Goal: Task Accomplishment & Management: Manage account settings

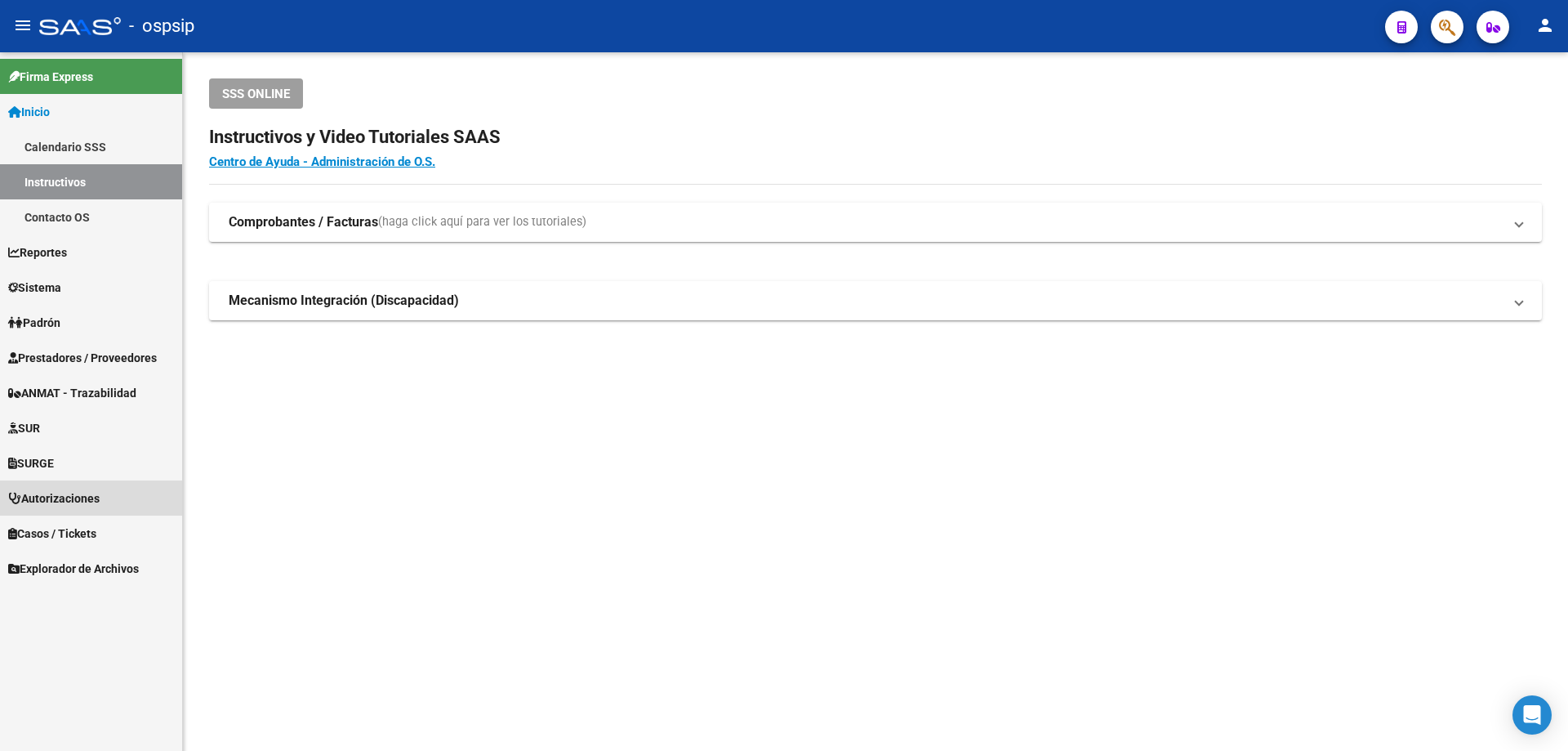
click at [57, 496] on span "Autorizaciones" at bounding box center [54, 498] width 91 height 18
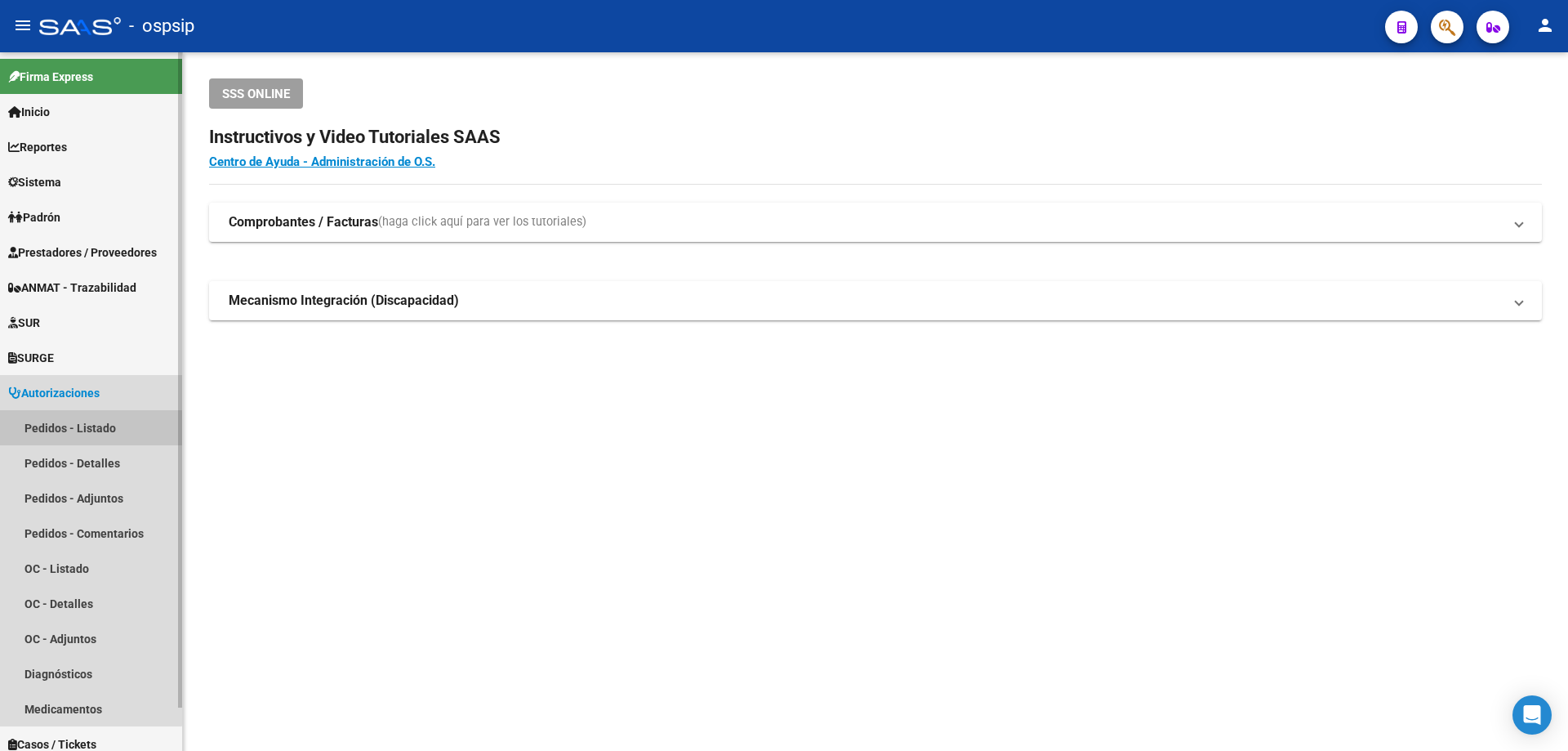
click at [77, 433] on link "Pedidos - Listado" at bounding box center [91, 427] width 182 height 35
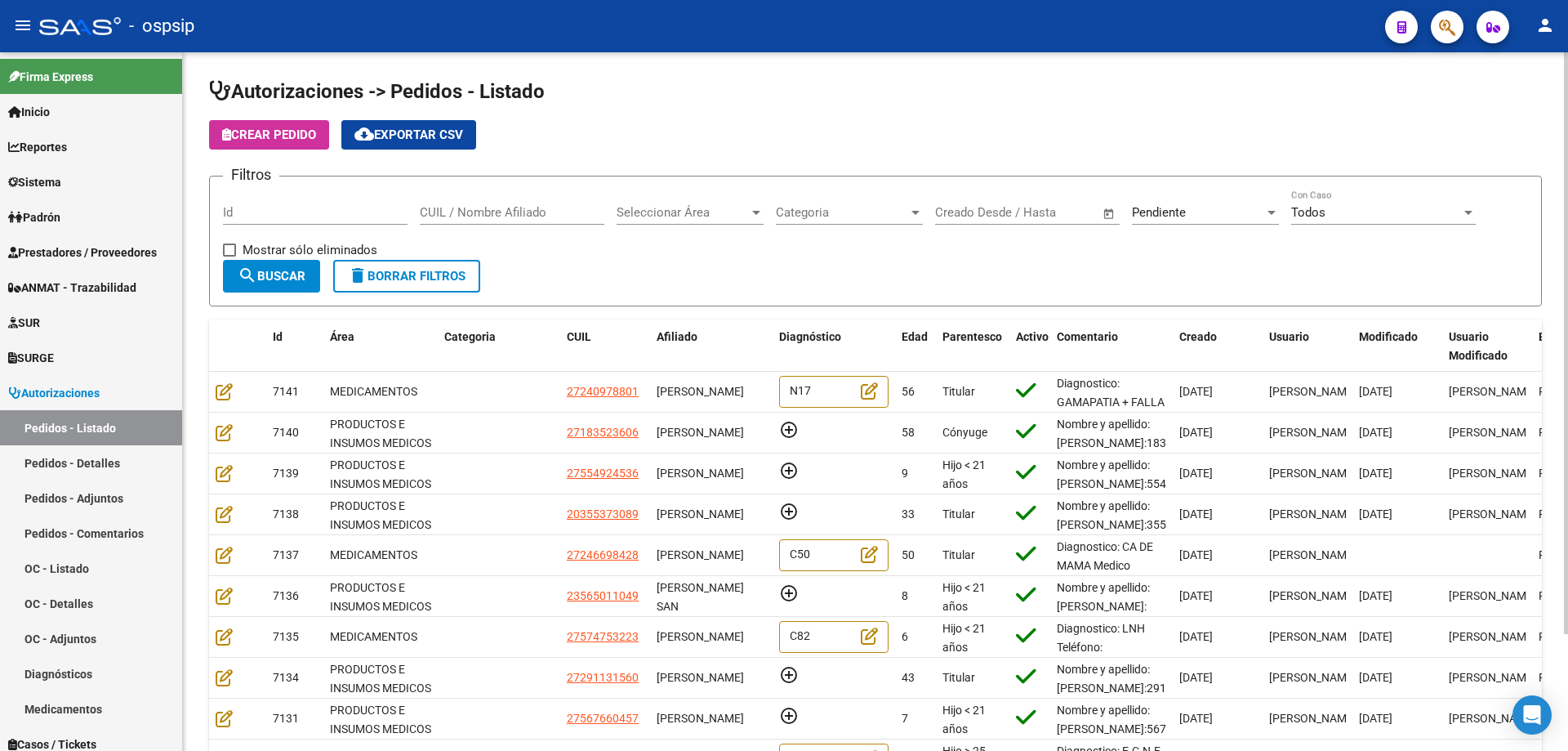
click at [315, 213] on input "Id" at bounding box center [316, 212] width 184 height 14
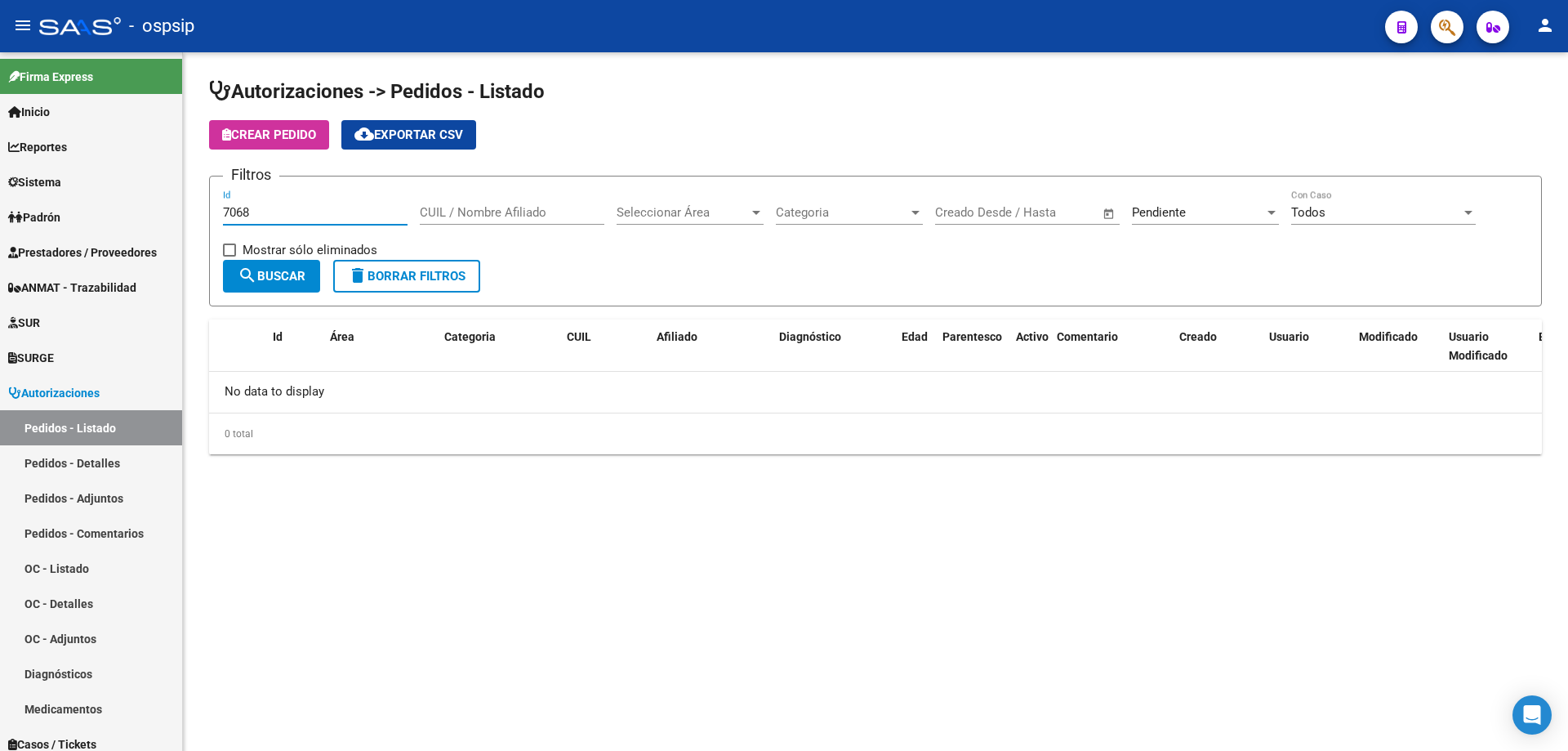
type input "7068"
click at [1192, 214] on div "Pendiente" at bounding box center [1197, 212] width 132 height 14
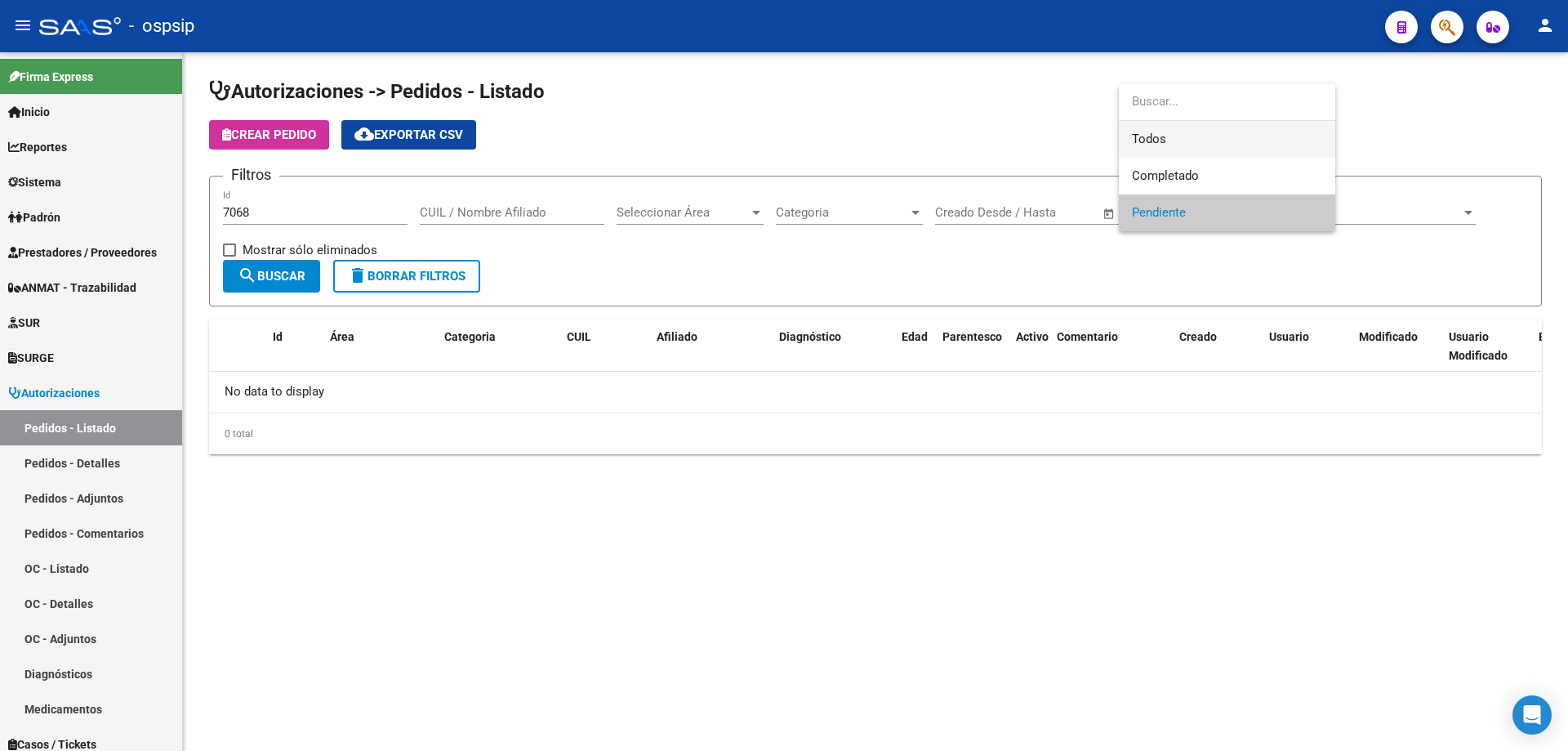
click at [1176, 147] on span "Todos" at bounding box center [1227, 139] width 190 height 37
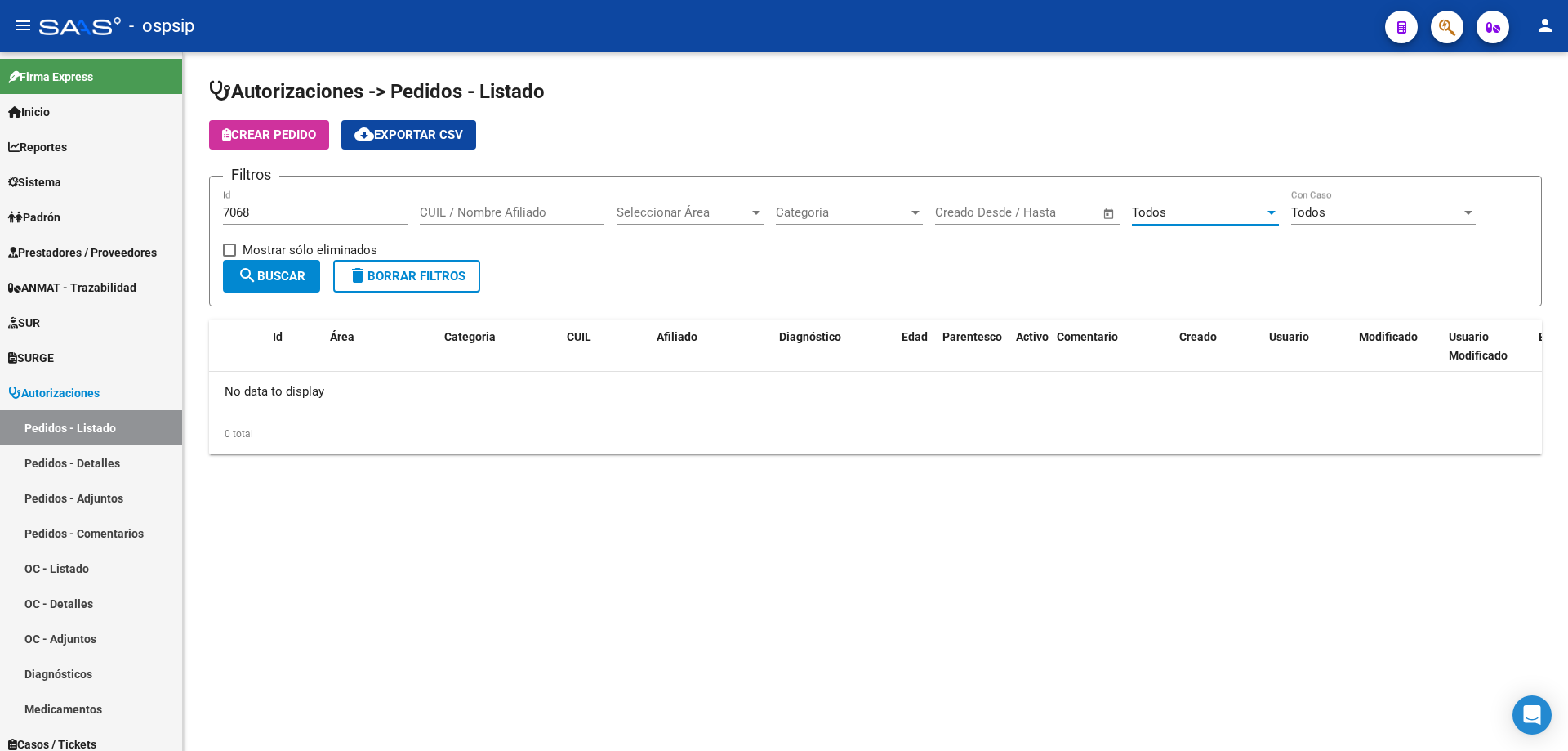
click at [247, 287] on button "search Buscar" at bounding box center [272, 276] width 97 height 32
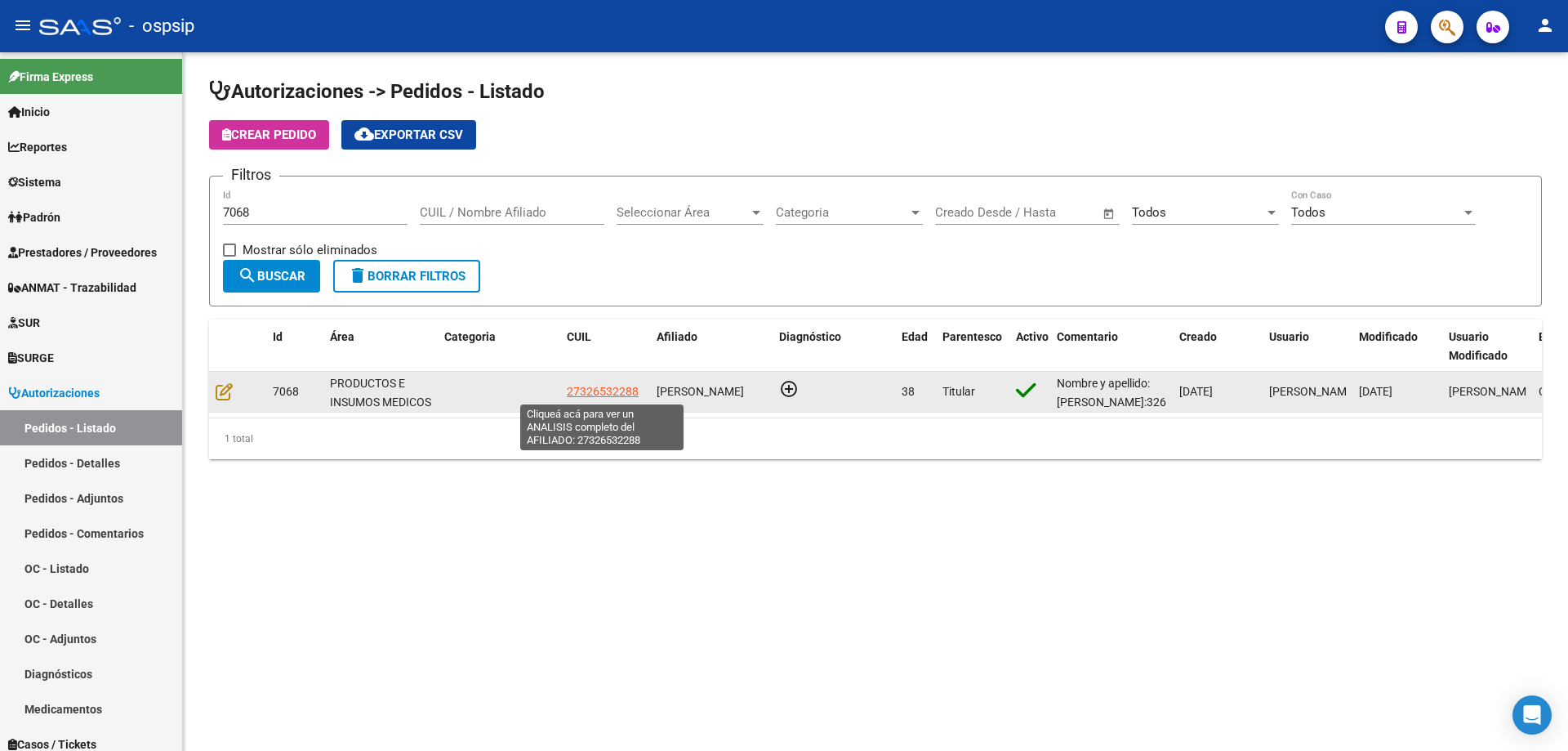
click at [585, 394] on span "27326532288" at bounding box center [602, 392] width 72 height 13
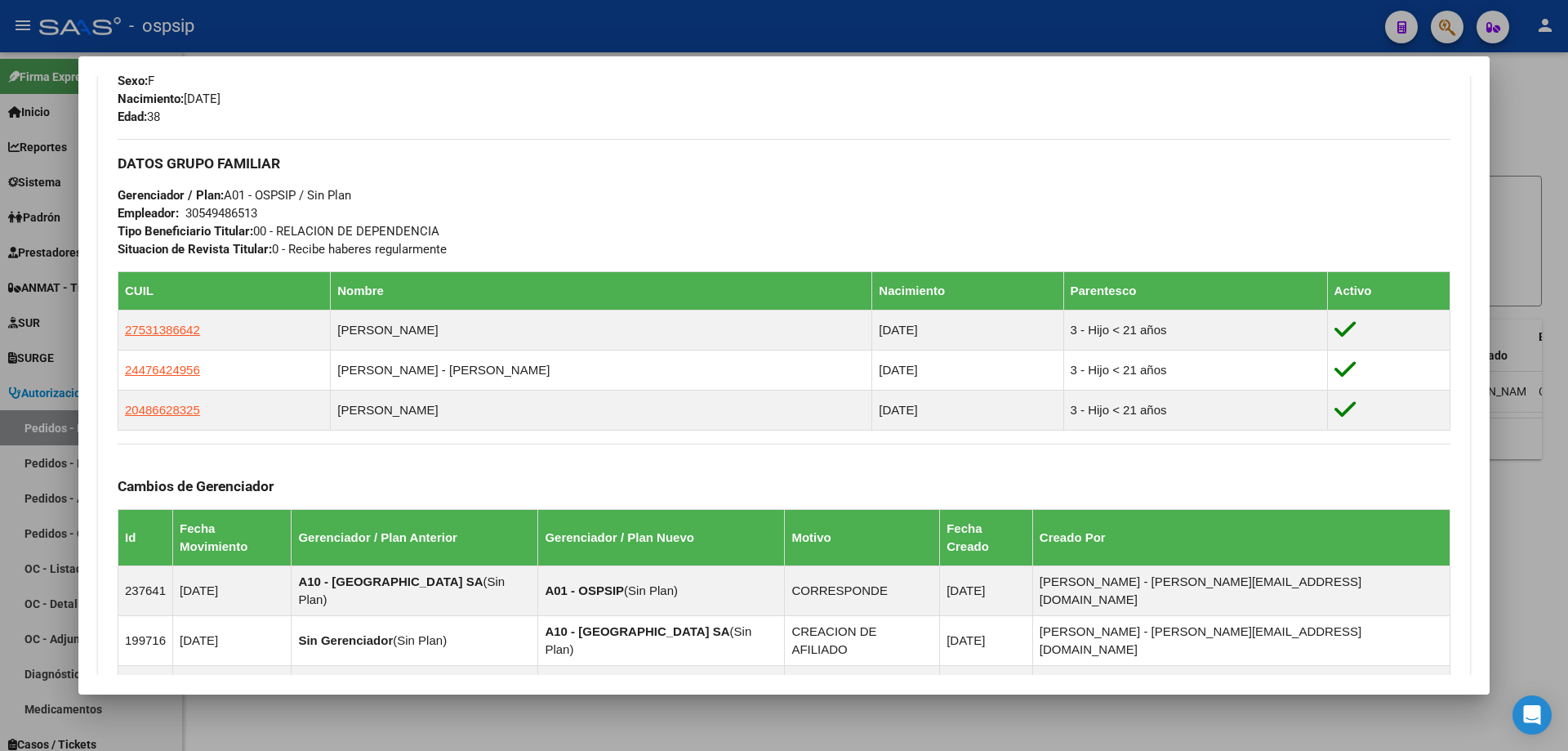
scroll to position [503, 0]
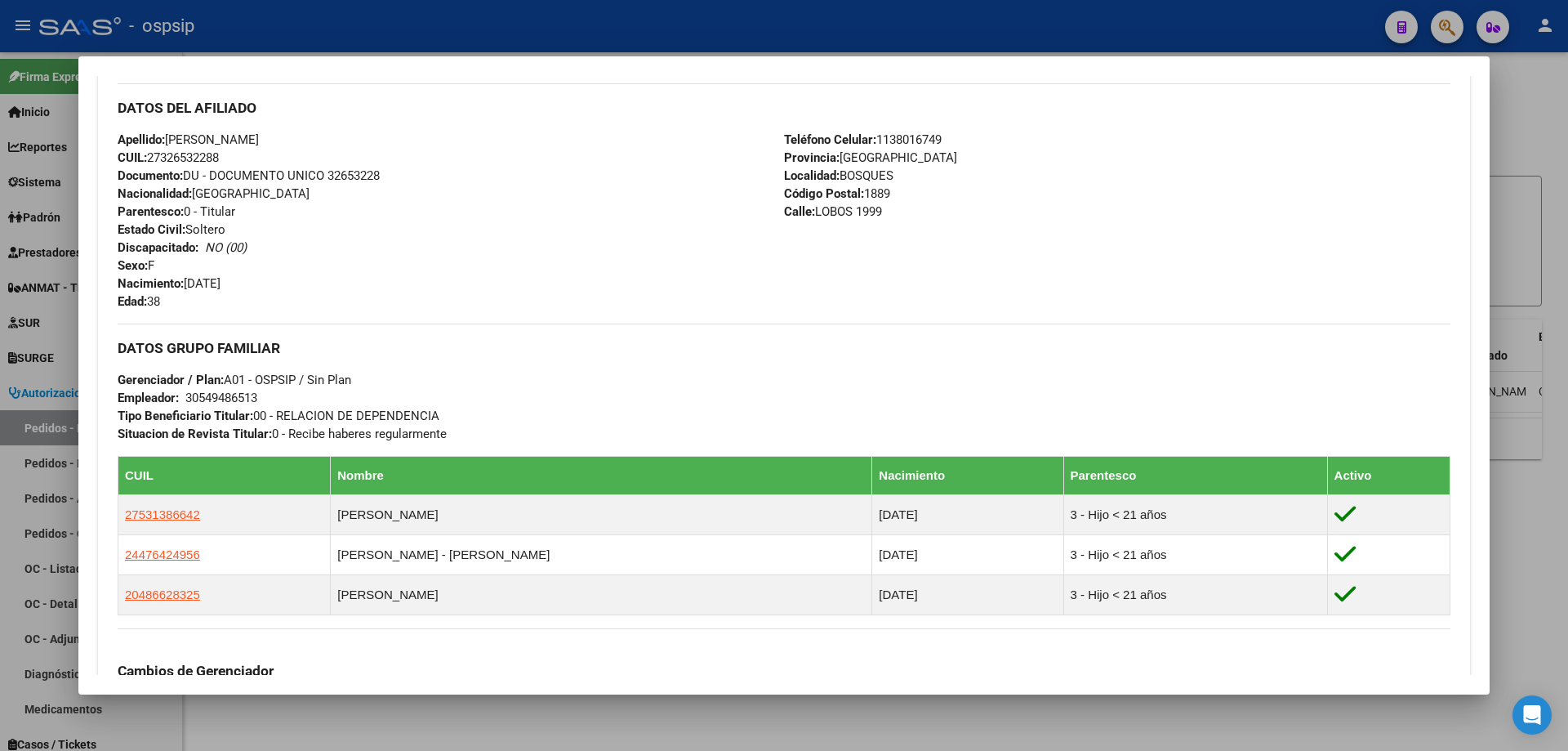
click at [607, 18] on div at bounding box center [784, 376] width 1568 height 751
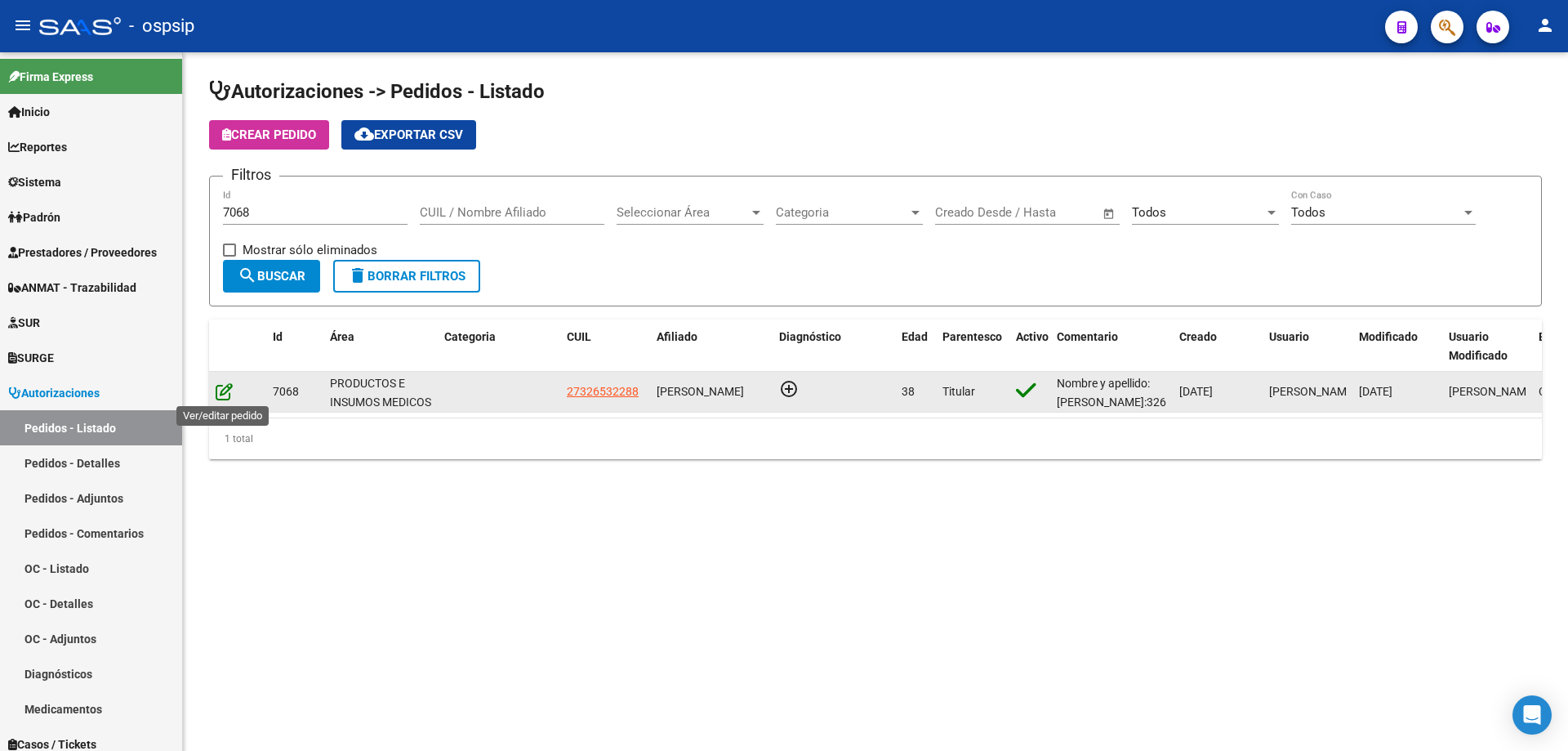
click at [220, 389] on icon at bounding box center [224, 391] width 17 height 18
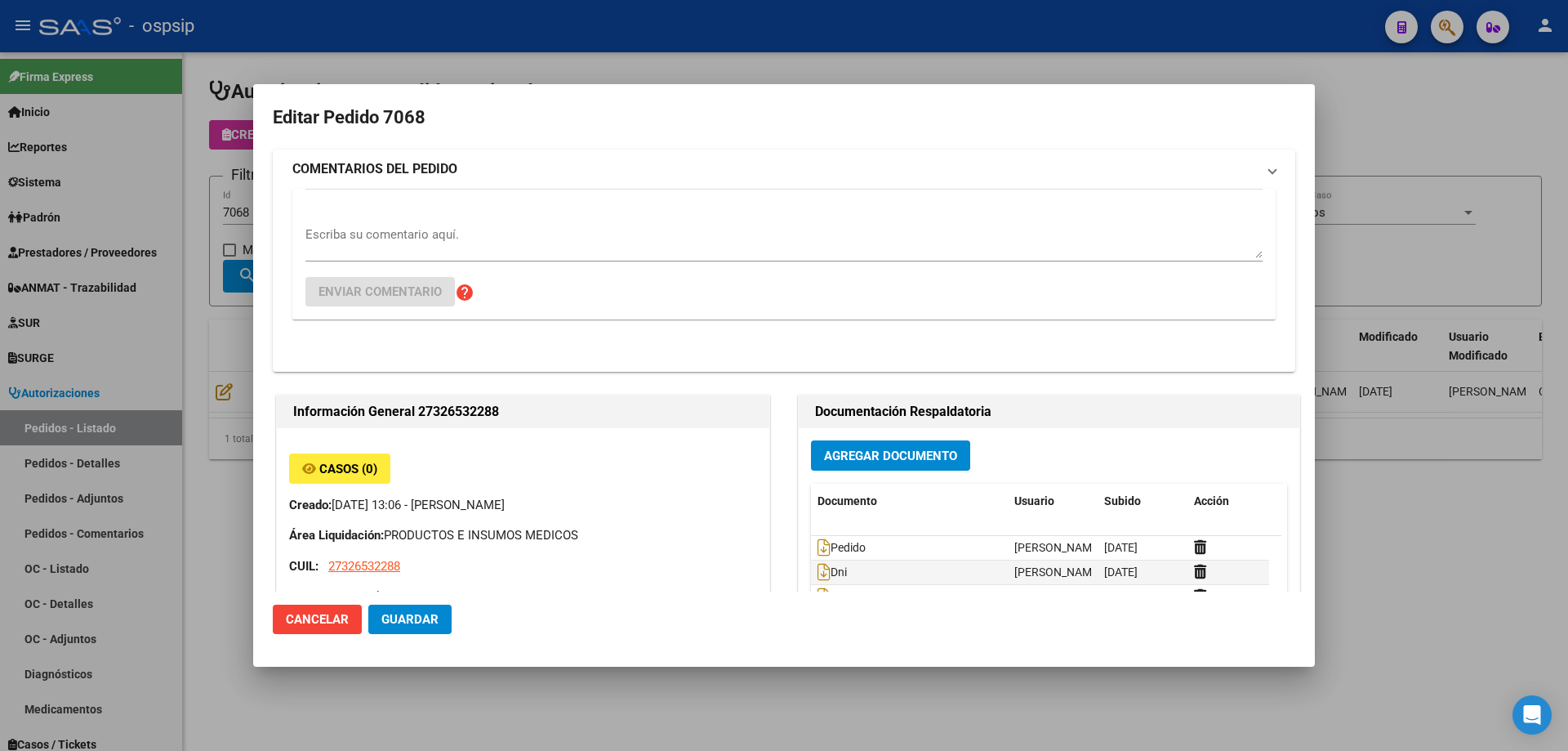
type input "[GEOGRAPHIC_DATA], BOSQUES, LOBOS 1999"
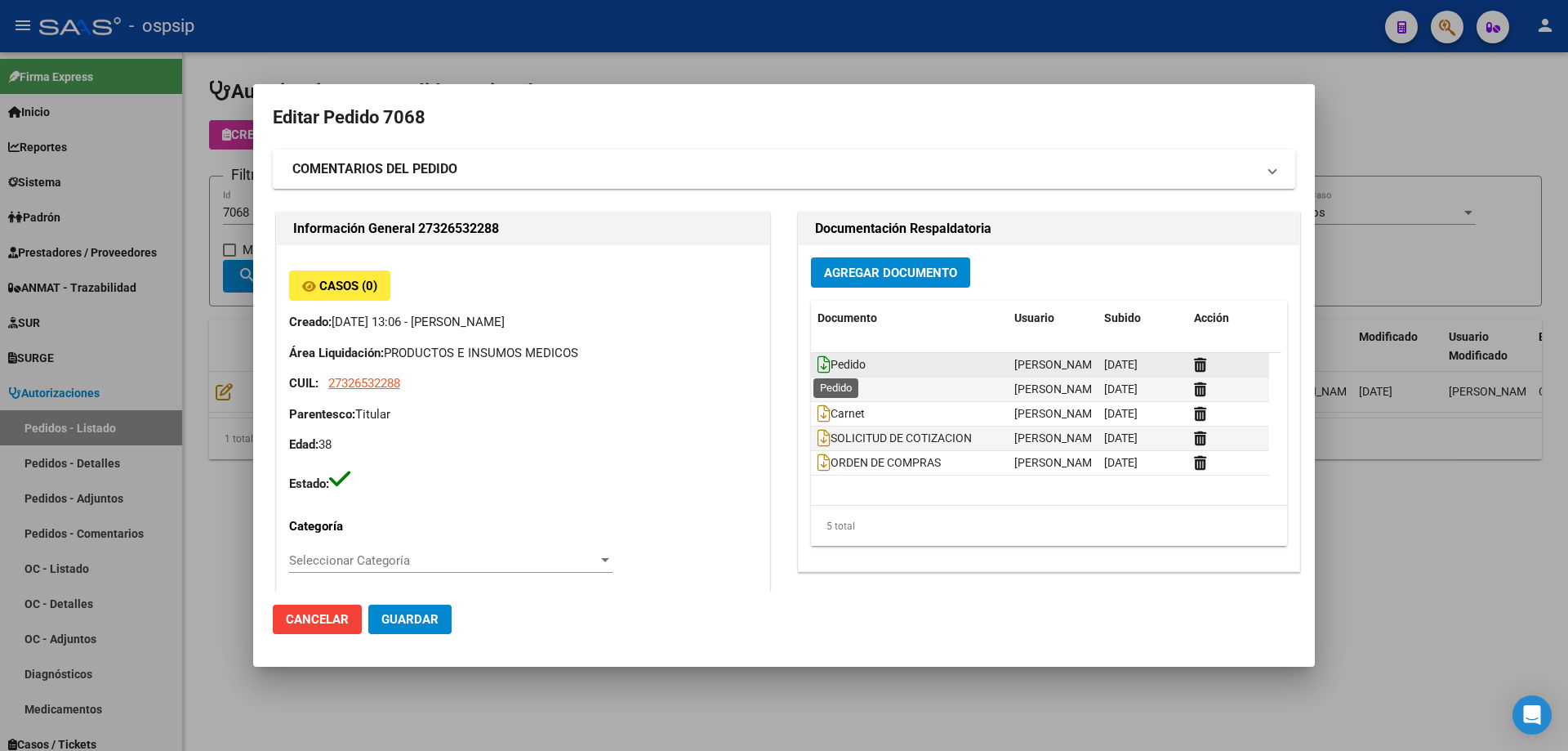
click at [818, 367] on icon at bounding box center [824, 364] width 13 height 18
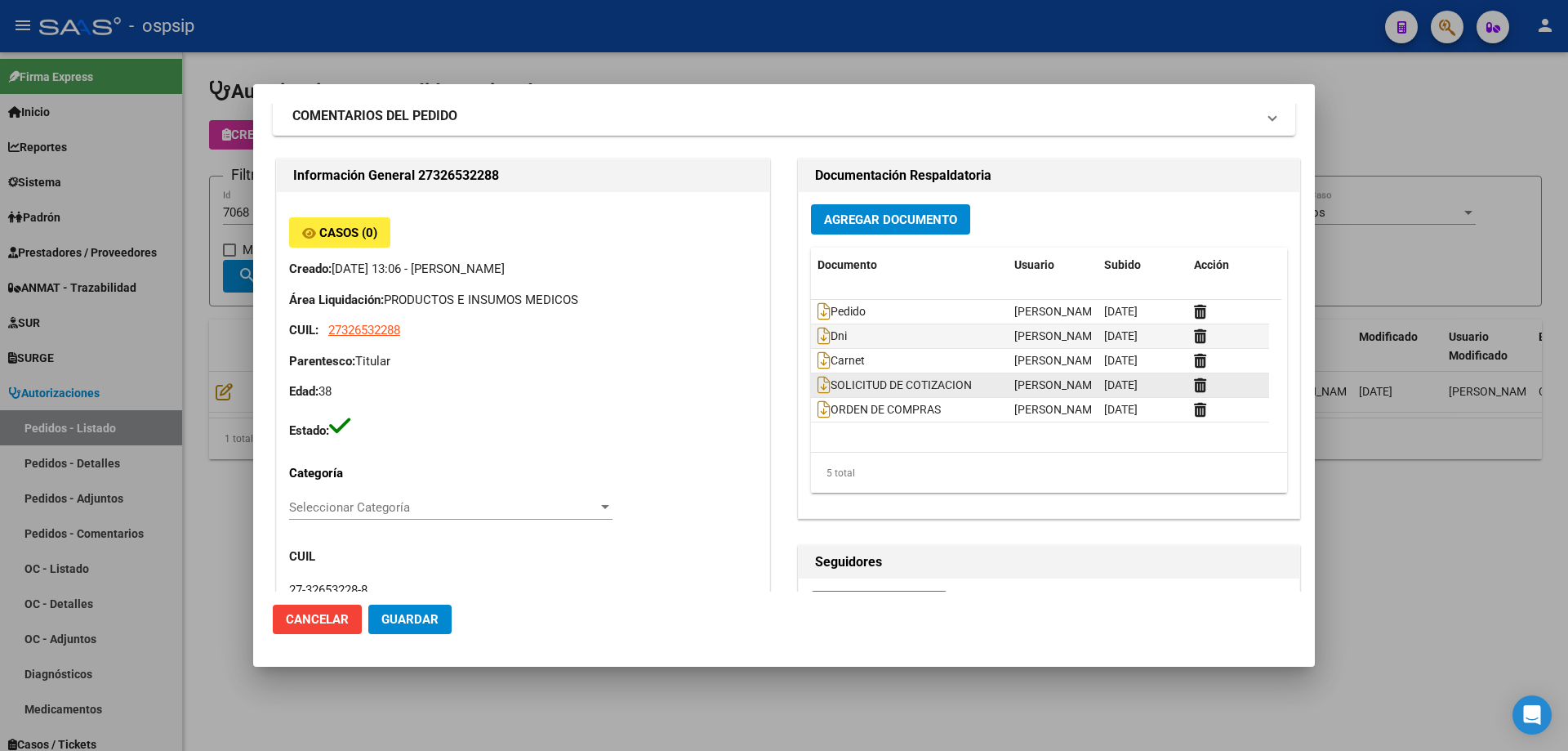
scroll to position [82, 0]
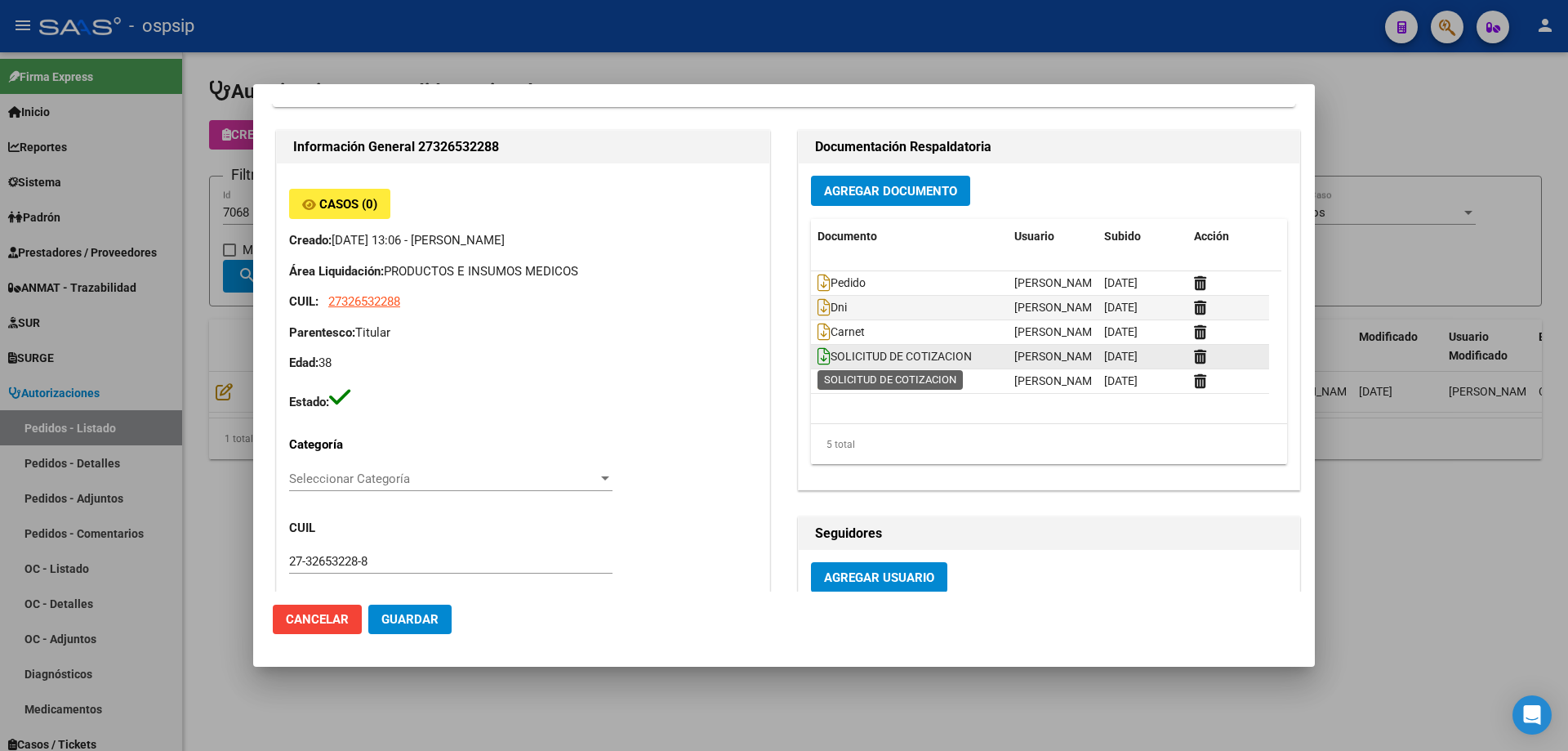
click at [821, 355] on icon at bounding box center [824, 356] width 13 height 18
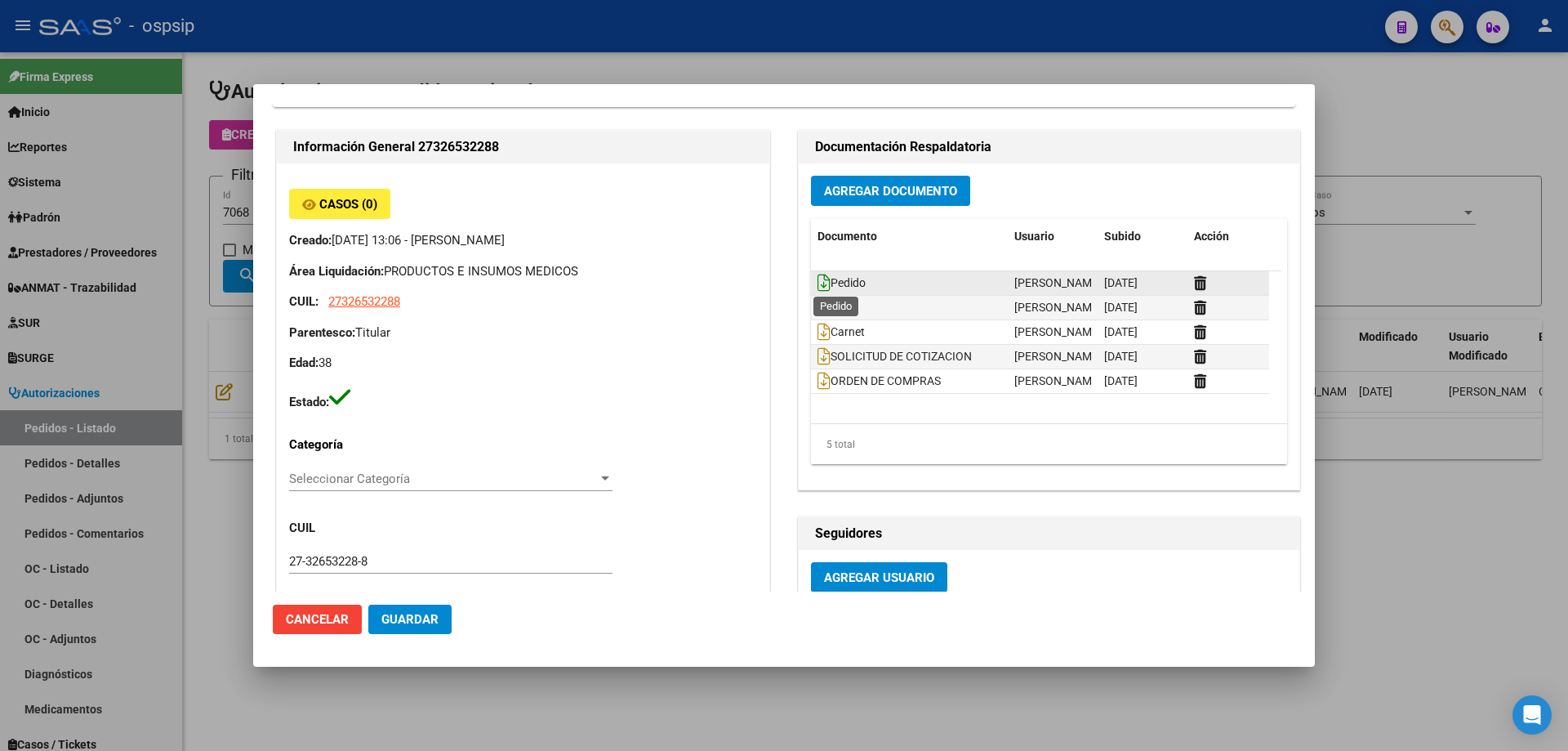
click at [817, 287] on icon at bounding box center [824, 282] width 13 height 18
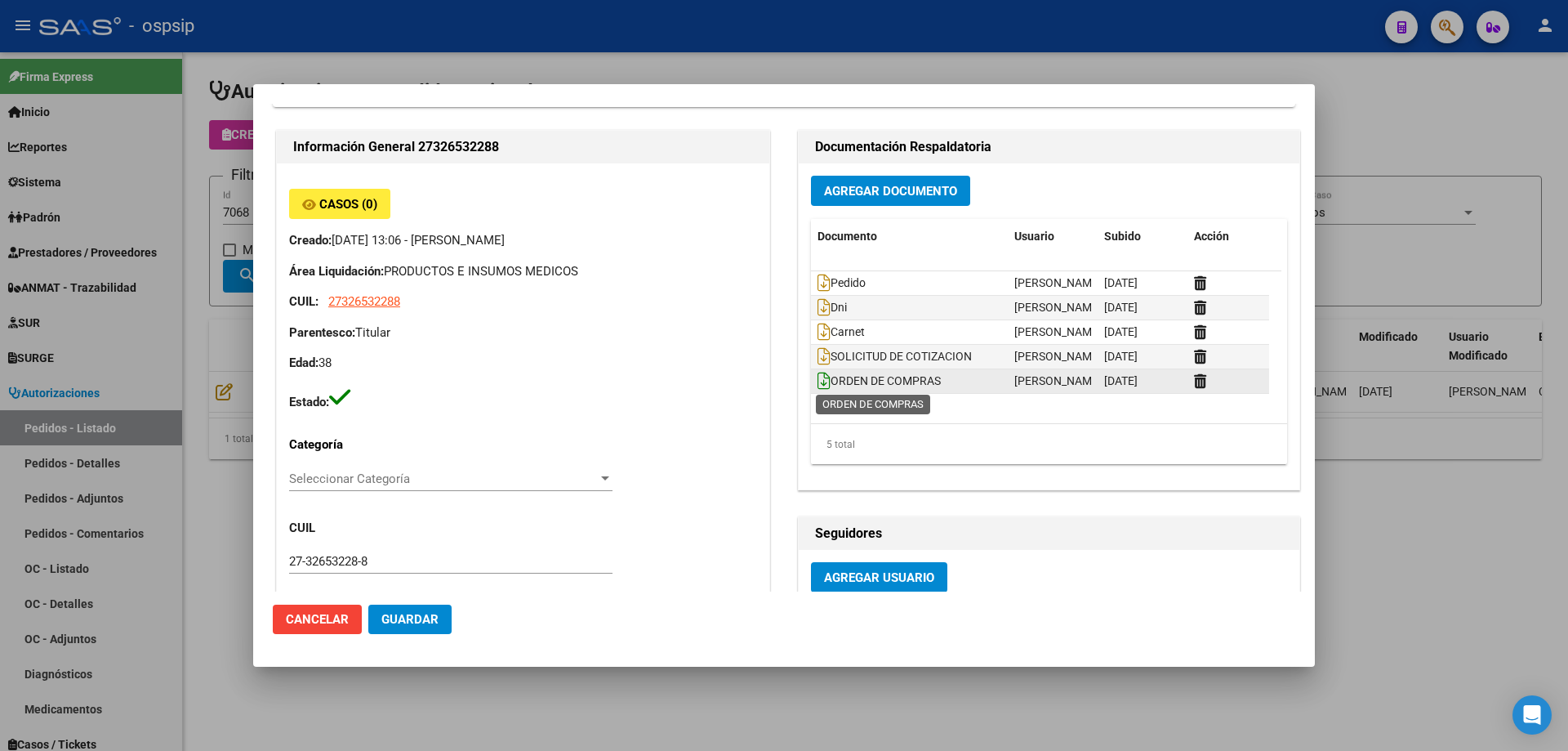
click at [819, 386] on icon at bounding box center [824, 380] width 13 height 18
click at [511, 23] on div at bounding box center [784, 376] width 1568 height 751
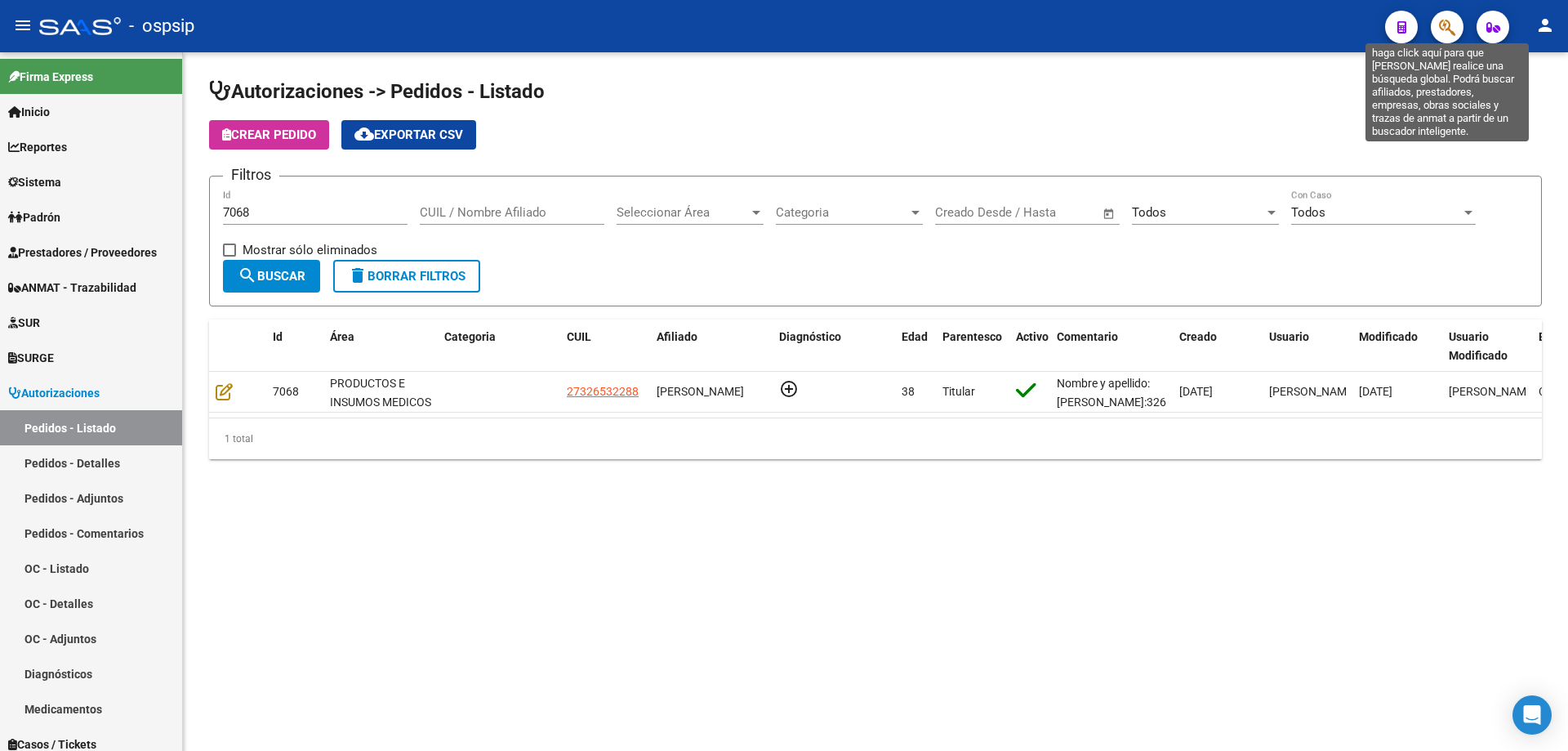
click at [1439, 21] on icon "button" at bounding box center [1446, 28] width 16 height 19
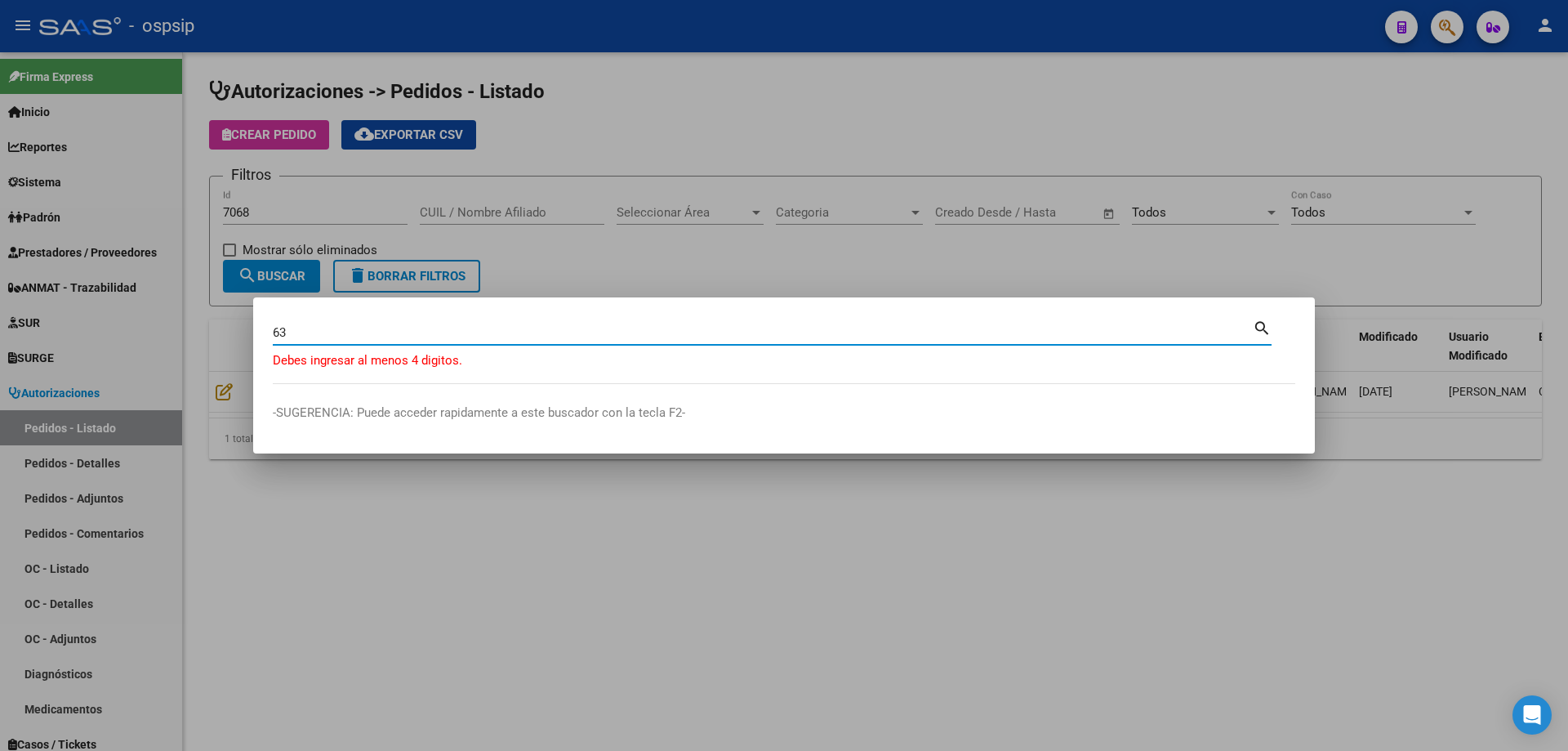
type input "6"
click at [926, 87] on div at bounding box center [784, 376] width 1568 height 751
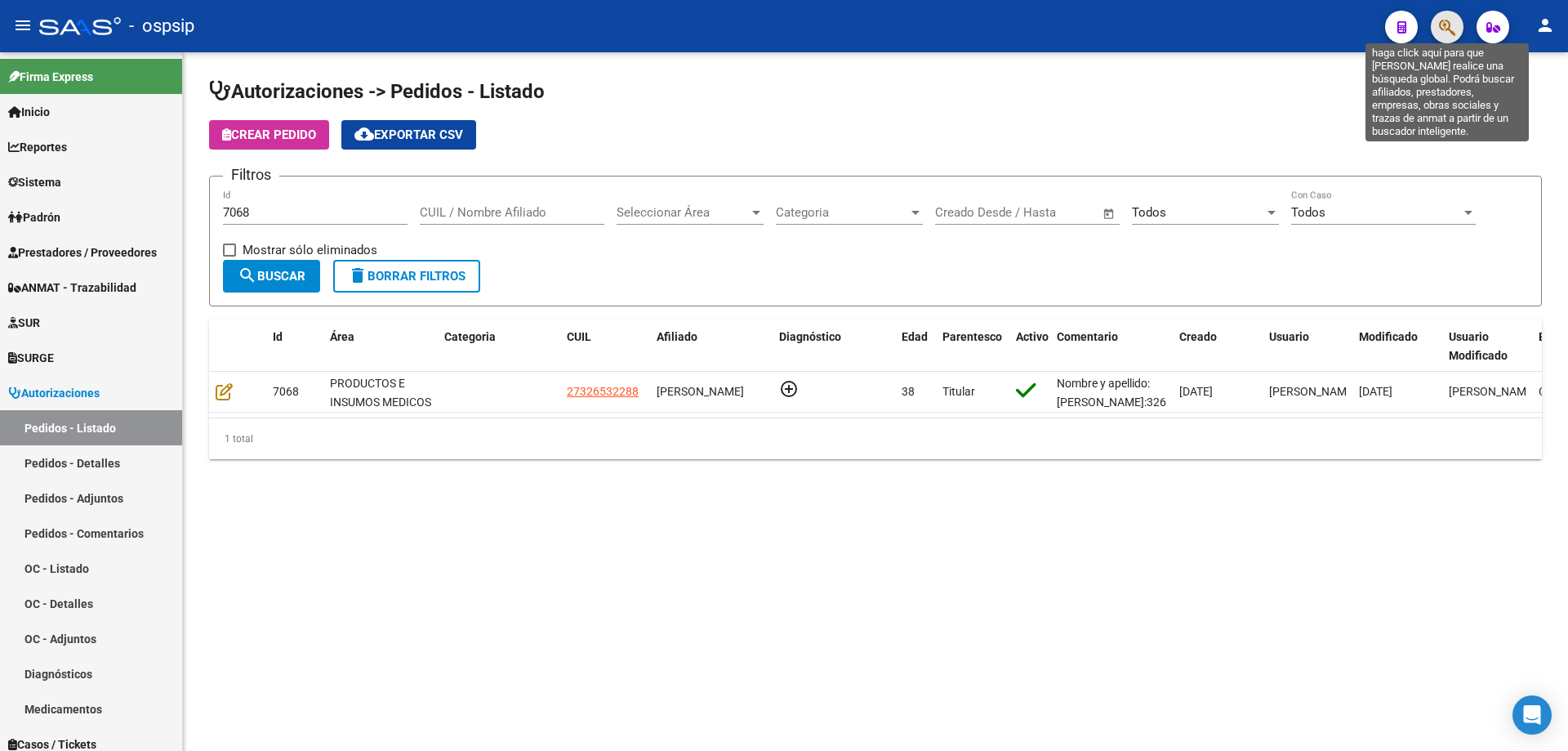
click at [1445, 26] on icon "button" at bounding box center [1446, 28] width 16 height 19
